Goal: Download file/media

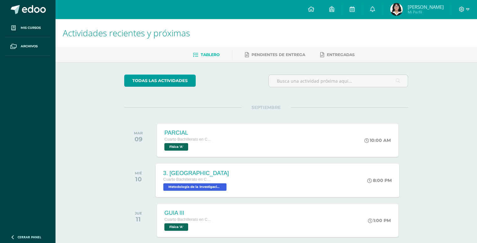
click at [255, 196] on div "3. Nawal Cuarto Bachillerato en Ciencias Biológicas Bach. CCLL en Ciencias Biol…" at bounding box center [278, 181] width 244 height 34
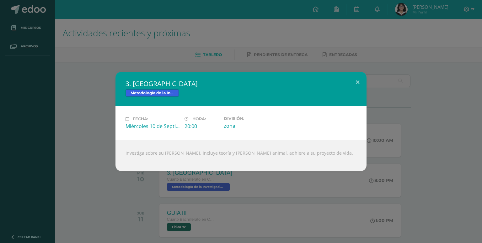
click at [323, 192] on div "3. Nawal Metodología de la Investigación Fecha: Miércoles 10 de Septiembre Hora…" at bounding box center [241, 121] width 482 height 243
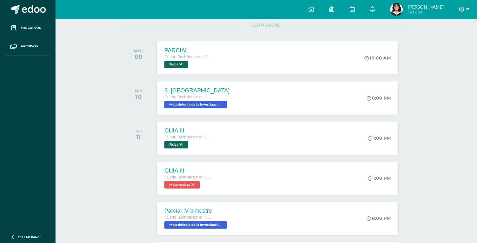
scroll to position [83, 0]
click at [251, 149] on div "GUIA III Cuarto Bachillerato en Ciencias Biológicas Bach. CCLL en Ciencias Biol…" at bounding box center [278, 138] width 244 height 34
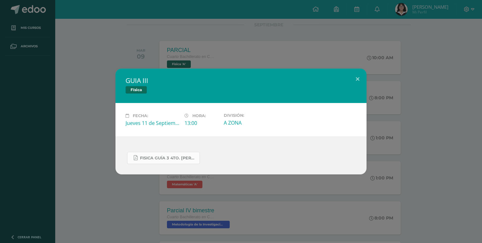
click at [175, 157] on span "FISICA GUÍA 3 4TO. BACH.docx.pdf" at bounding box center [168, 158] width 56 height 5
click at [34, 100] on div "GUIA III Física Fecha: Jueves 11 de Septiembre Hora: 13:00 División: A ZONA" at bounding box center [241, 122] width 477 height 106
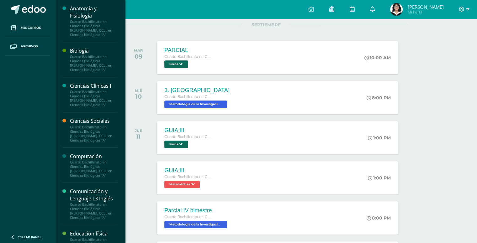
click at [83, 119] on div "Ciencias Sociales" at bounding box center [94, 121] width 48 height 7
